Goal: Information Seeking & Learning: Learn about a topic

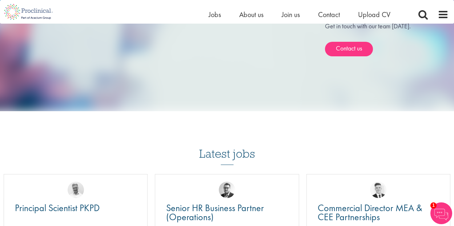
scroll to position [658, 0]
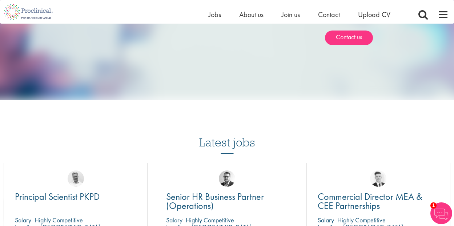
click at [232, 144] on h3 "Latest jobs" at bounding box center [227, 136] width 56 height 36
click at [215, 16] on span "Jobs" at bounding box center [215, 14] width 12 height 9
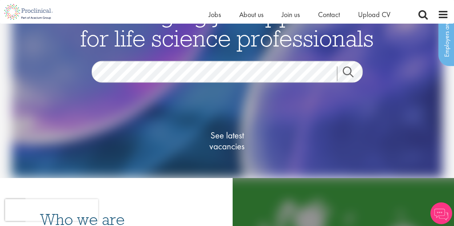
scroll to position [36, 0]
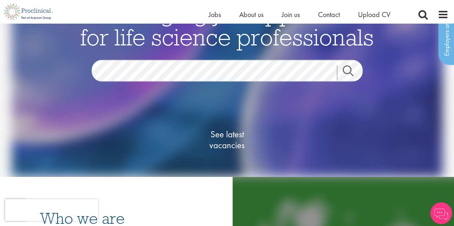
click at [228, 147] on span "See latest vacancies" at bounding box center [227, 140] width 73 height 22
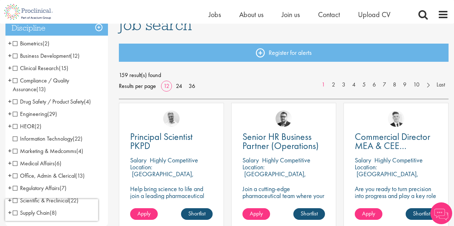
scroll to position [64, 0]
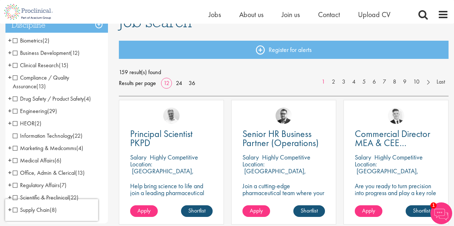
click at [15, 52] on span "Business Development" at bounding box center [41, 53] width 57 height 8
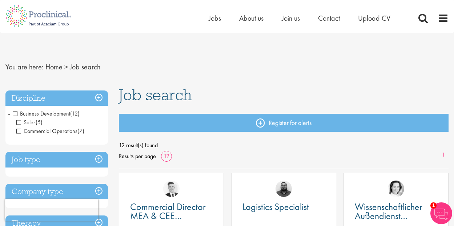
click at [99, 96] on h3 "Discipline" at bounding box center [56, 99] width 103 height 16
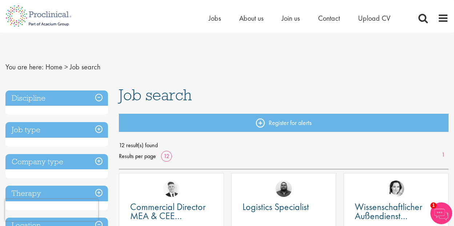
click at [99, 96] on h3 "Discipline" at bounding box center [56, 99] width 103 height 16
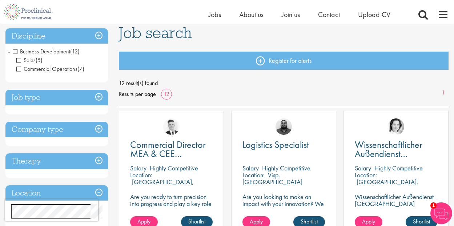
scroll to position [59, 0]
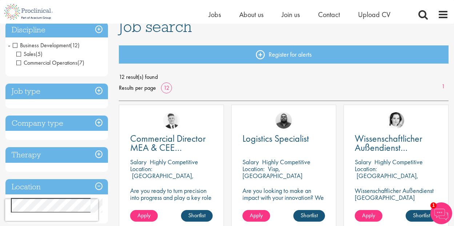
click at [61, 28] on h3 "Discipline" at bounding box center [56, 30] width 103 height 16
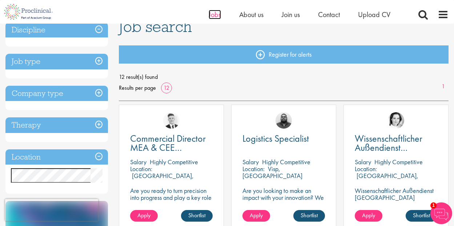
click at [216, 15] on span "Jobs" at bounding box center [215, 14] width 12 height 9
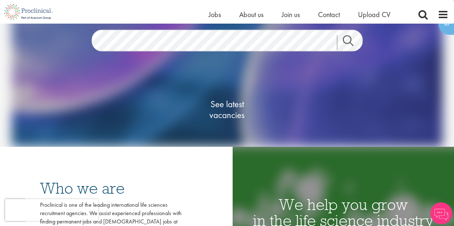
scroll to position [87, 0]
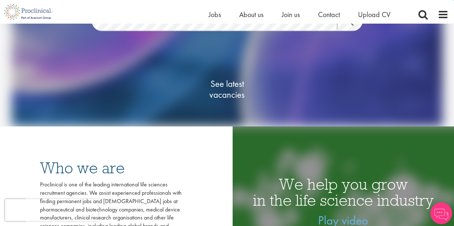
click at [228, 96] on span "See latest vacancies" at bounding box center [227, 90] width 73 height 22
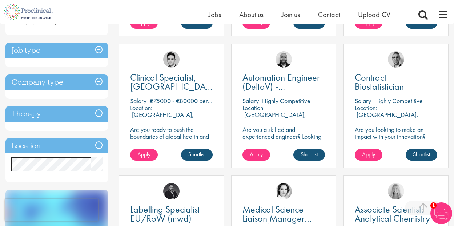
scroll to position [258, 0]
